Goal: Information Seeking & Learning: Learn about a topic

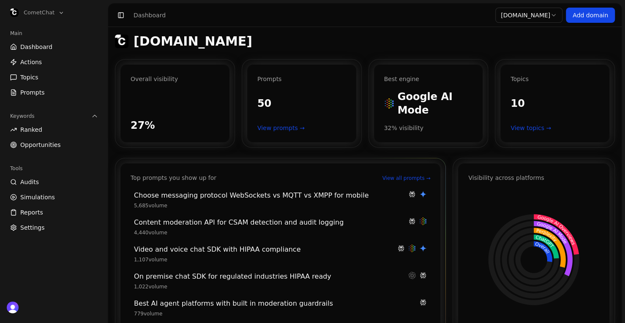
scroll to position [31, 0]
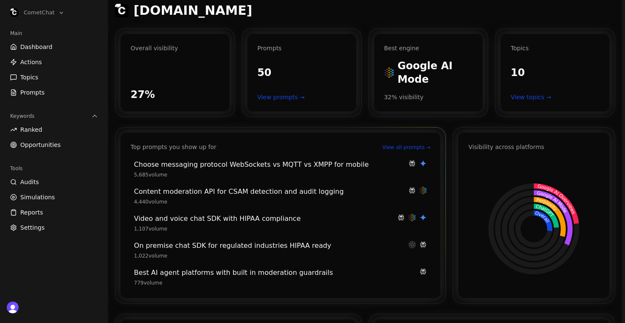
click at [374, 192] on div "Content moderation API for CSAM detection and audit logging" at bounding box center [268, 192] width 269 height 10
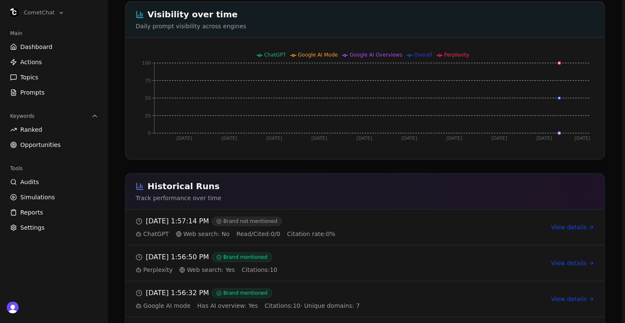
scroll to position [280, 0]
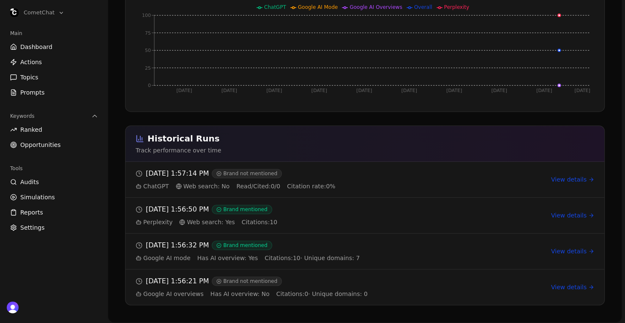
click at [567, 179] on link "View details" at bounding box center [572, 179] width 43 height 8
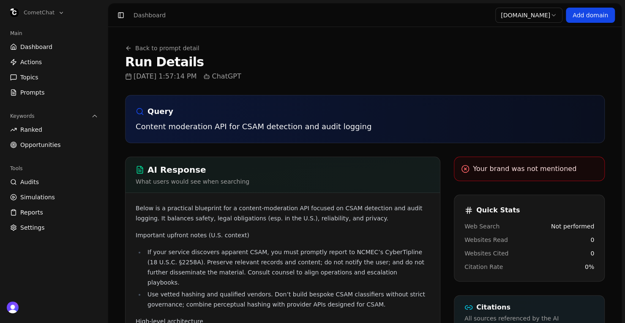
click at [128, 45] on icon at bounding box center [128, 48] width 7 height 7
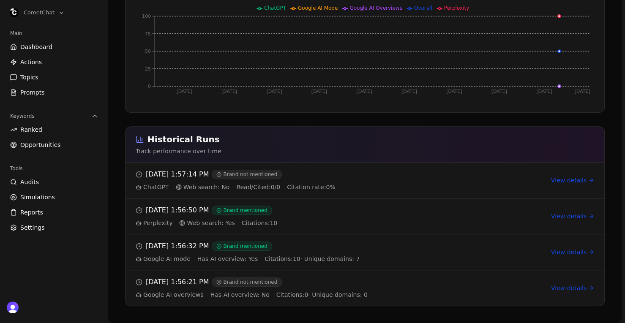
scroll to position [280, 0]
click at [566, 247] on link "View details" at bounding box center [572, 251] width 43 height 8
